Goal: Use online tool/utility: Utilize a website feature to perform a specific function

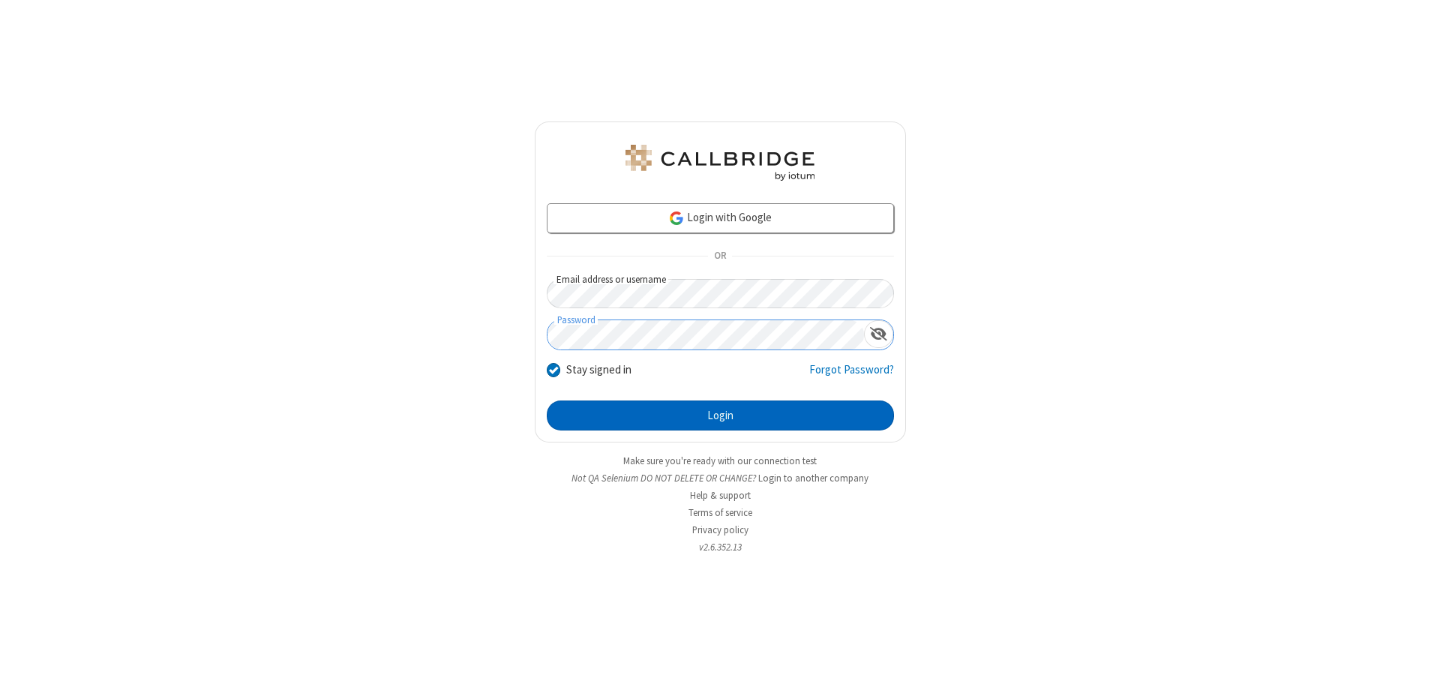
click at [720, 416] on button "Login" at bounding box center [720, 416] width 347 height 30
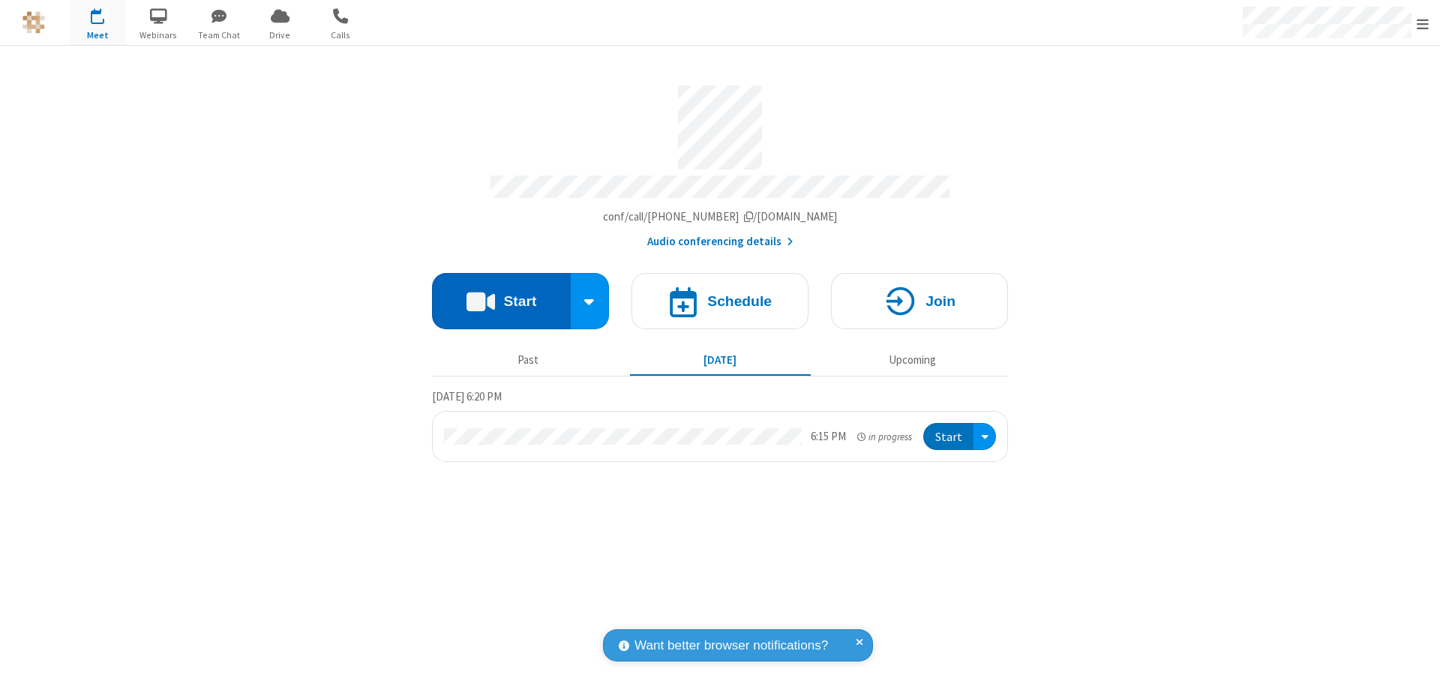
click at [501, 294] on button "Start" at bounding box center [501, 301] width 139 height 56
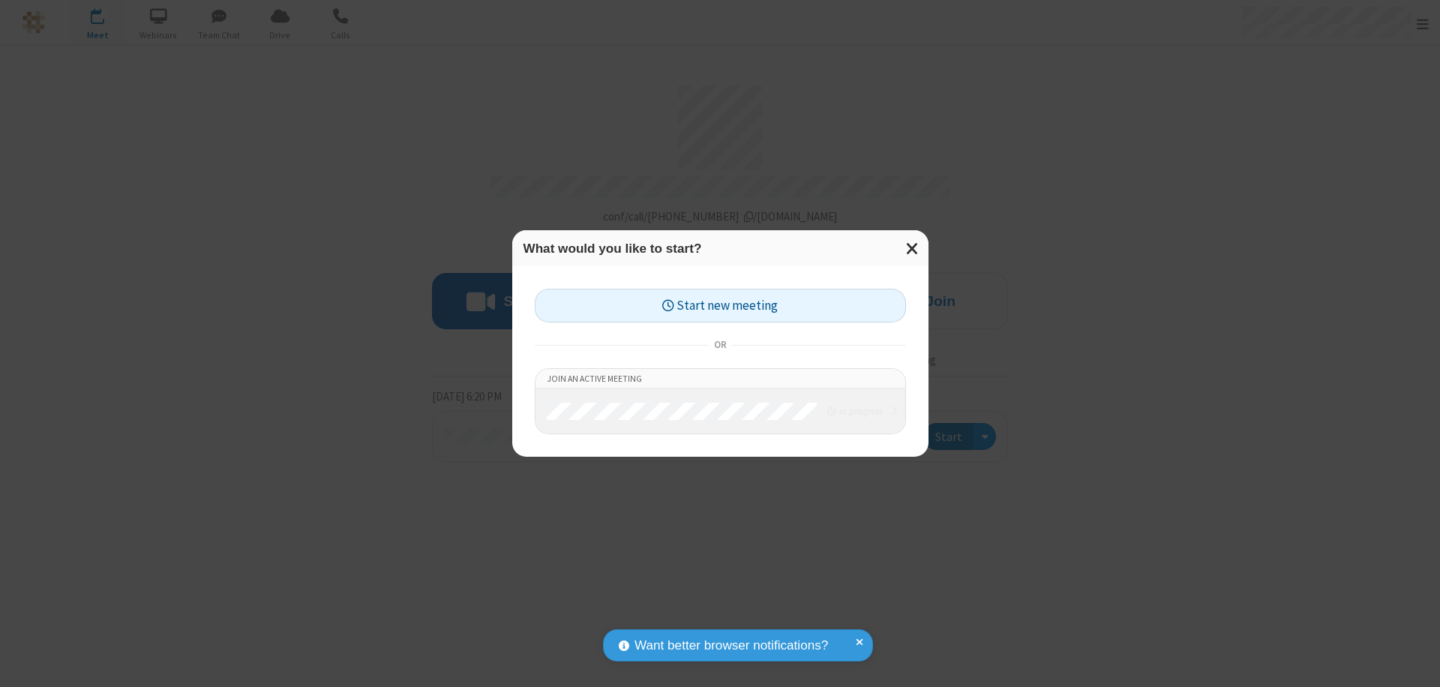
click at [720, 305] on button "Start new meeting" at bounding box center [720, 306] width 371 height 34
